Goal: Check status

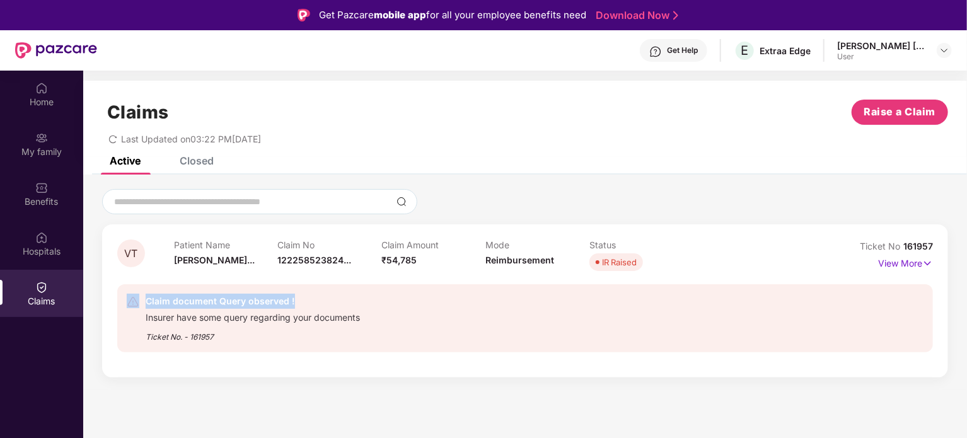
drag, startPoint x: 290, startPoint y: 300, endPoint x: 142, endPoint y: 307, distance: 148.3
click at [142, 307] on div "Claim document Query observed ! Insurer have some query regarding your document…" at bounding box center [459, 318] width 664 height 49
click at [230, 346] on div "Claim document Query observed ! Insurer have some query regarding your document…" at bounding box center [525, 318] width 816 height 68
click at [916, 262] on p "View More" at bounding box center [905, 261] width 55 height 17
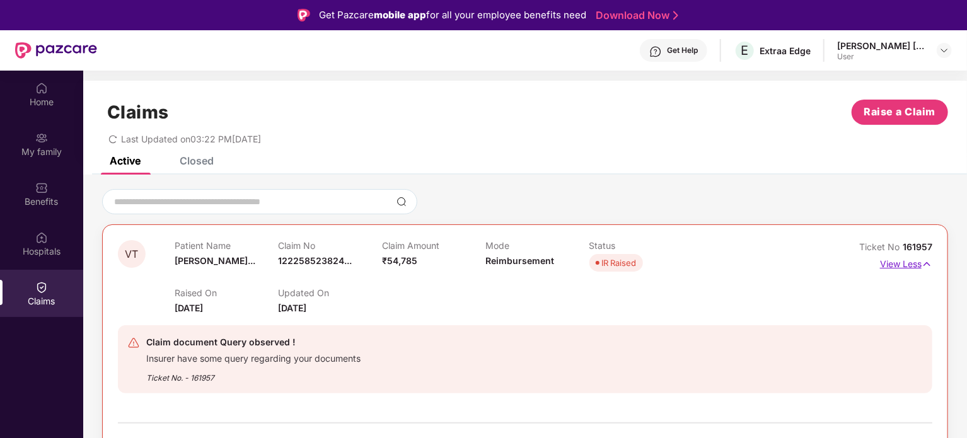
click at [905, 268] on p "View Less" at bounding box center [906, 262] width 52 height 17
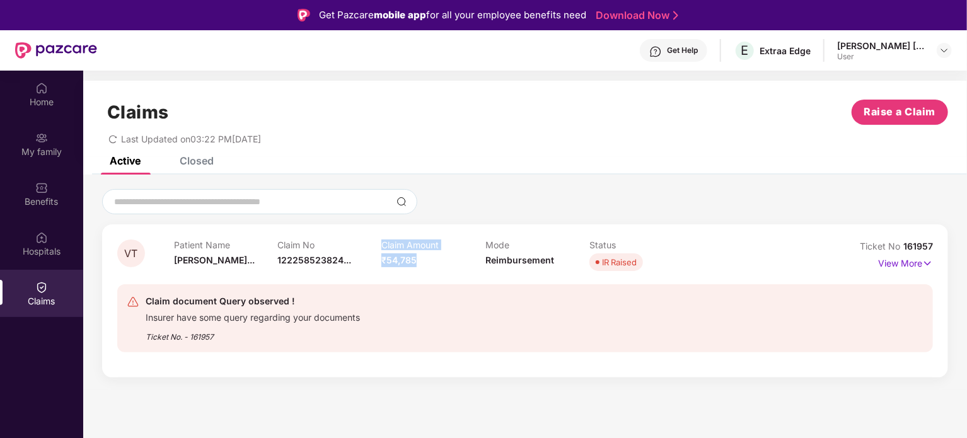
drag, startPoint x: 425, startPoint y: 258, endPoint x: 379, endPoint y: 263, distance: 46.3
click at [379, 263] on div "Patient Name [PERSON_NAME]... Claim No 122258523824... Claim Amount ₹54,785 Mod…" at bounding box center [485, 256] width 623 height 35
click at [416, 304] on div "Claim document Query observed ! Insurer have some query regarding your document…" at bounding box center [459, 318] width 664 height 49
click at [913, 265] on p "View More" at bounding box center [905, 261] width 55 height 17
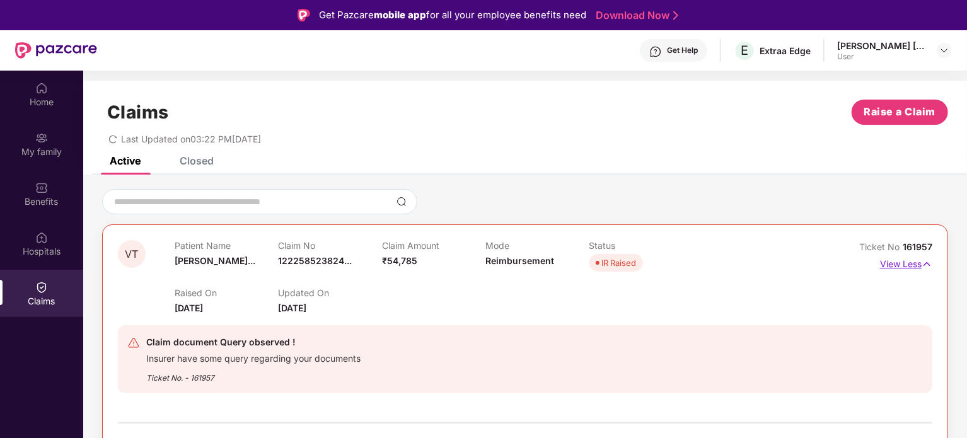
click at [913, 265] on p "View Less" at bounding box center [906, 262] width 52 height 17
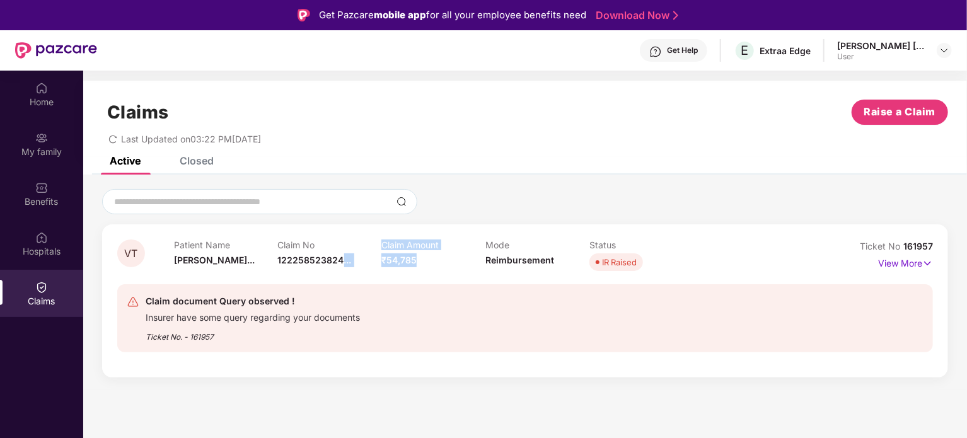
drag, startPoint x: 424, startPoint y: 259, endPoint x: 353, endPoint y: 251, distance: 71.6
click at [352, 253] on div "Patient Name [PERSON_NAME]... Claim No 122258523824... Claim Amount ₹54,785 Mod…" at bounding box center [485, 256] width 623 height 35
click at [531, 213] on div at bounding box center [525, 201] width 846 height 25
click at [48, 205] on div "Benefits" at bounding box center [41, 201] width 83 height 13
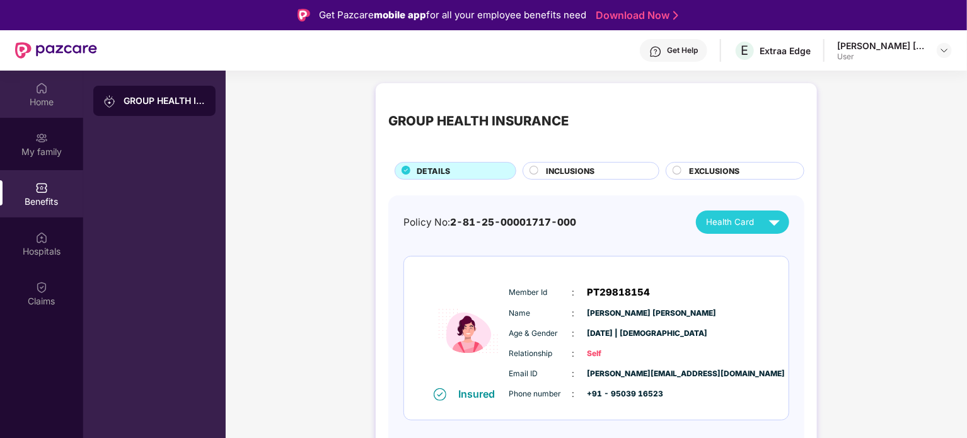
click at [49, 95] on div "Home" at bounding box center [41, 94] width 83 height 47
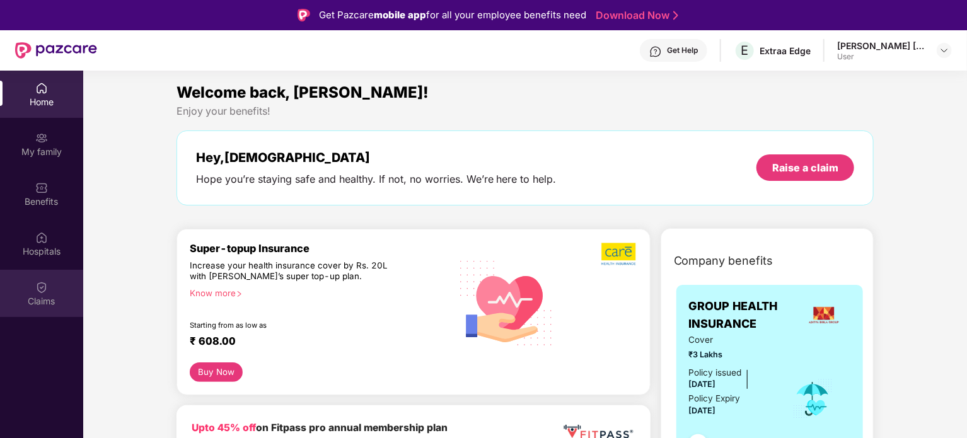
click at [42, 289] on img at bounding box center [41, 287] width 13 height 13
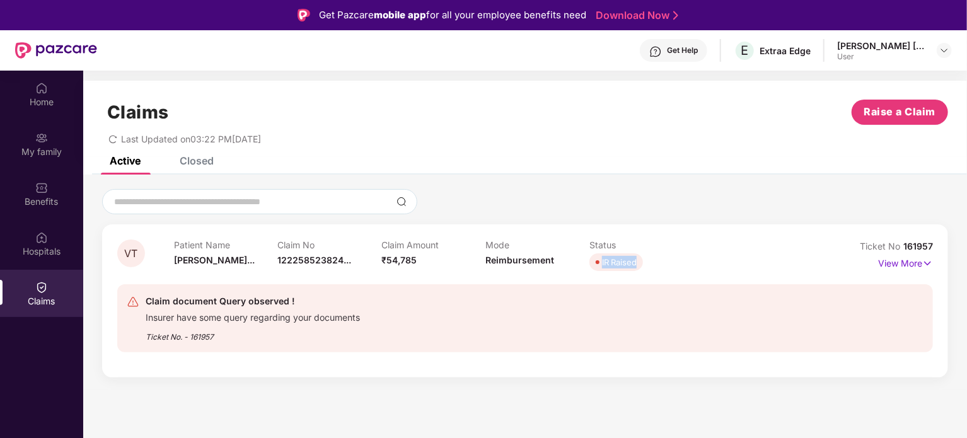
drag, startPoint x: 637, startPoint y: 264, endPoint x: 599, endPoint y: 267, distance: 37.9
click at [599, 267] on span "IR Raised" at bounding box center [616, 262] width 54 height 18
drag, startPoint x: 146, startPoint y: 302, endPoint x: 289, endPoint y: 299, distance: 143.1
click at [289, 299] on div "Claim document Query observed !" at bounding box center [253, 301] width 214 height 15
drag, startPoint x: 154, startPoint y: 320, endPoint x: 360, endPoint y: 313, distance: 206.2
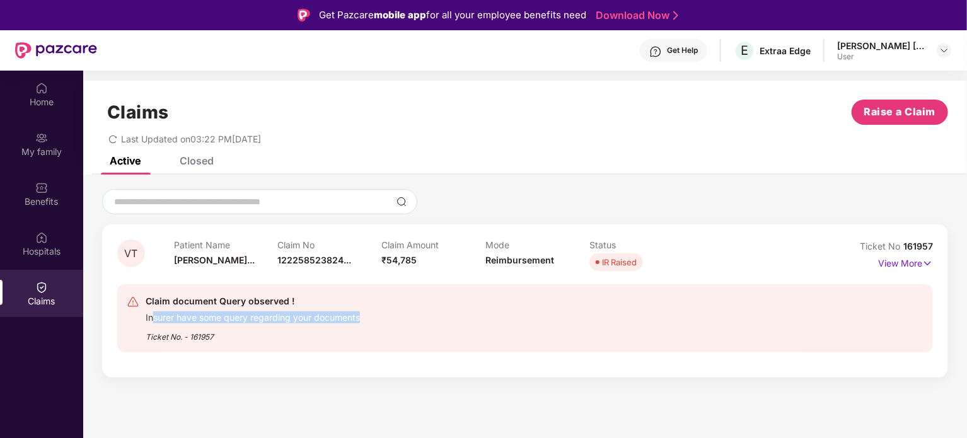
click at [360, 313] on div "Insurer have some query regarding your documents" at bounding box center [253, 316] width 214 height 14
